Goal: Information Seeking & Learning: Learn about a topic

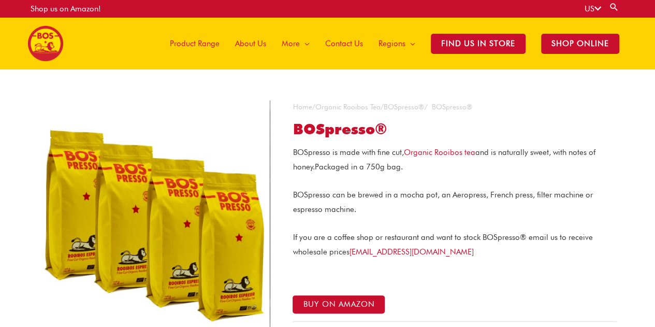
scroll to position [155, 0]
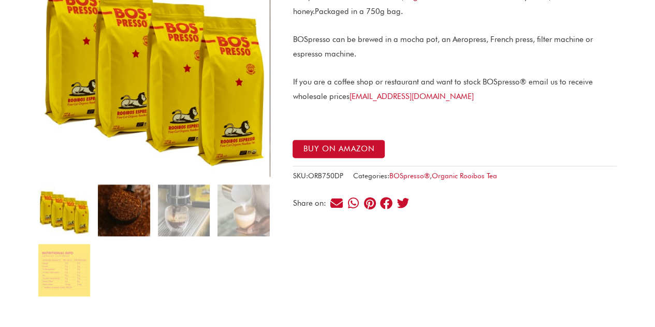
click at [134, 212] on img at bounding box center [124, 210] width 52 height 52
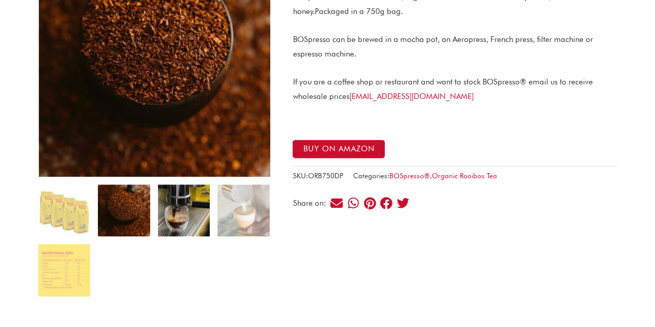
click at [183, 211] on img at bounding box center [184, 210] width 52 height 52
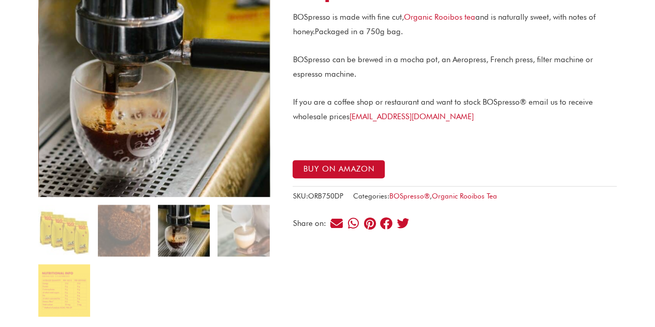
scroll to position [0, 0]
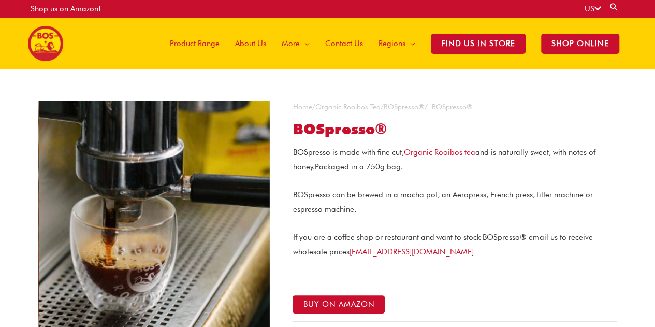
click at [209, 42] on span "Product Range" at bounding box center [195, 43] width 50 height 31
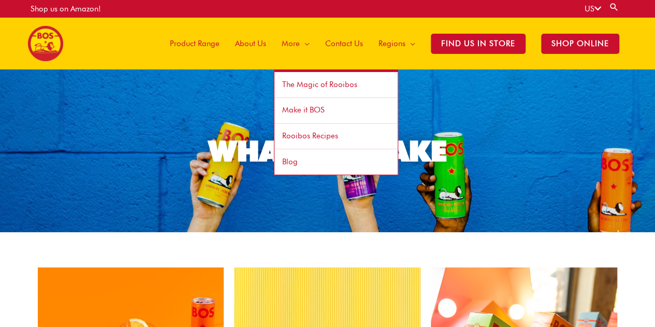
click at [303, 127] on link "Rooibos Recipes" at bounding box center [335, 137] width 123 height 26
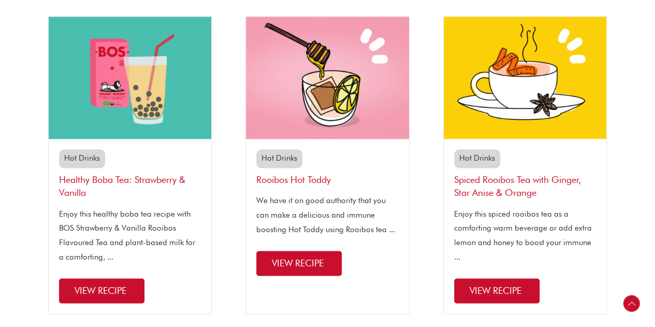
scroll to position [725, 0]
